Goal: Task Accomplishment & Management: Use online tool/utility

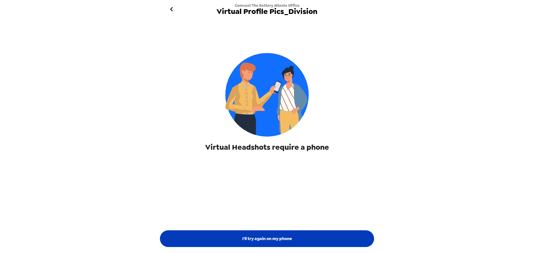
click at [262, 238] on button "I'll try again on my phone" at bounding box center [267, 238] width 214 height 17
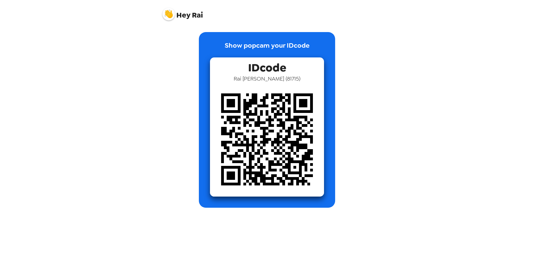
click at [367, 22] on div "Hey Rai" at bounding box center [267, 12] width 223 height 24
